Goal: Information Seeking & Learning: Learn about a topic

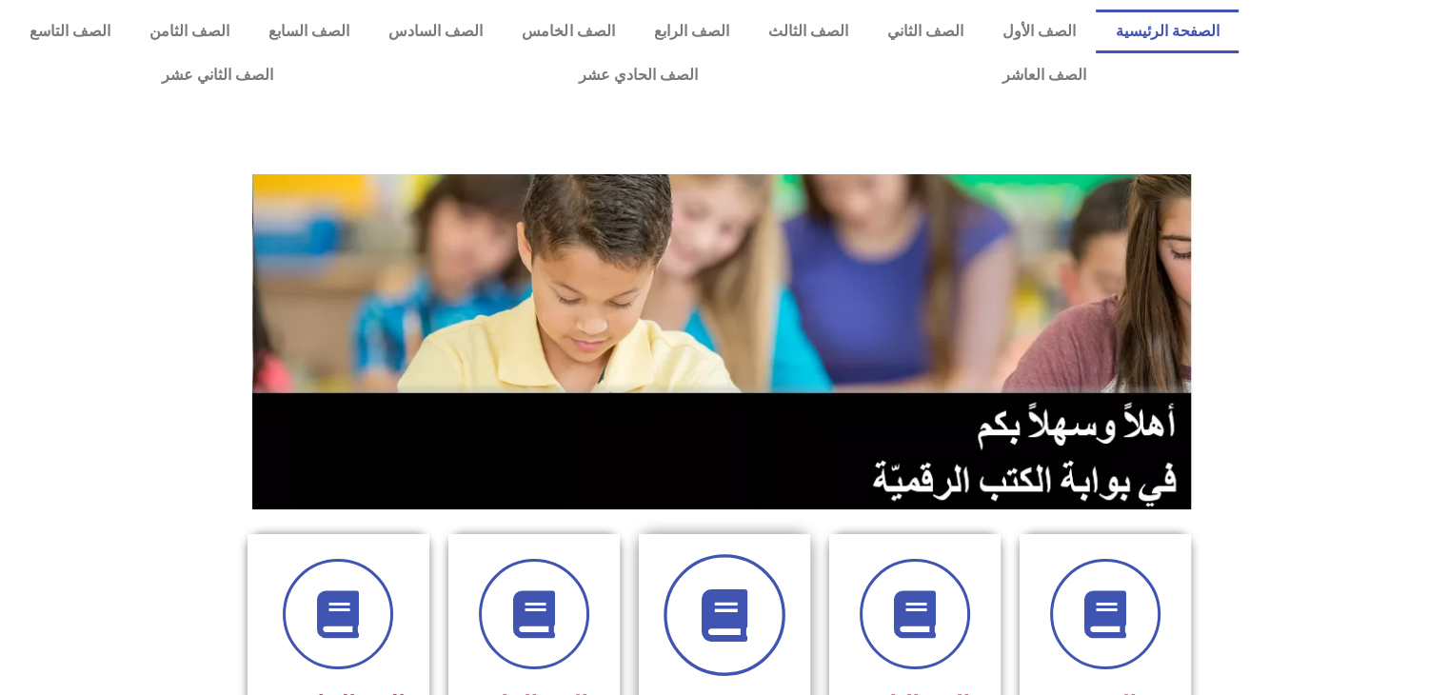
click at [751, 651] on span at bounding box center [724, 615] width 122 height 122
